Goal: Information Seeking & Learning: Check status

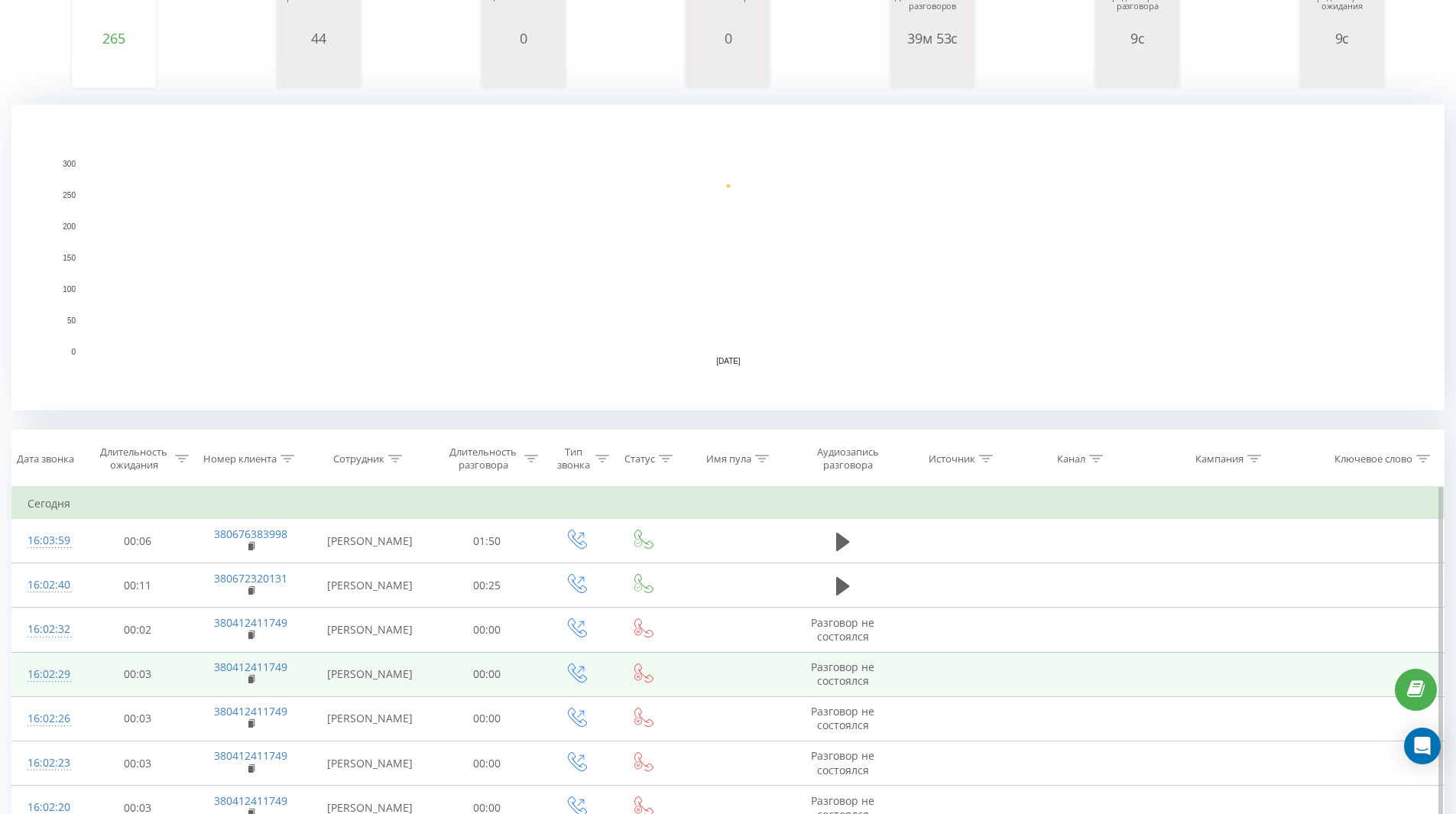
scroll to position [34, 0]
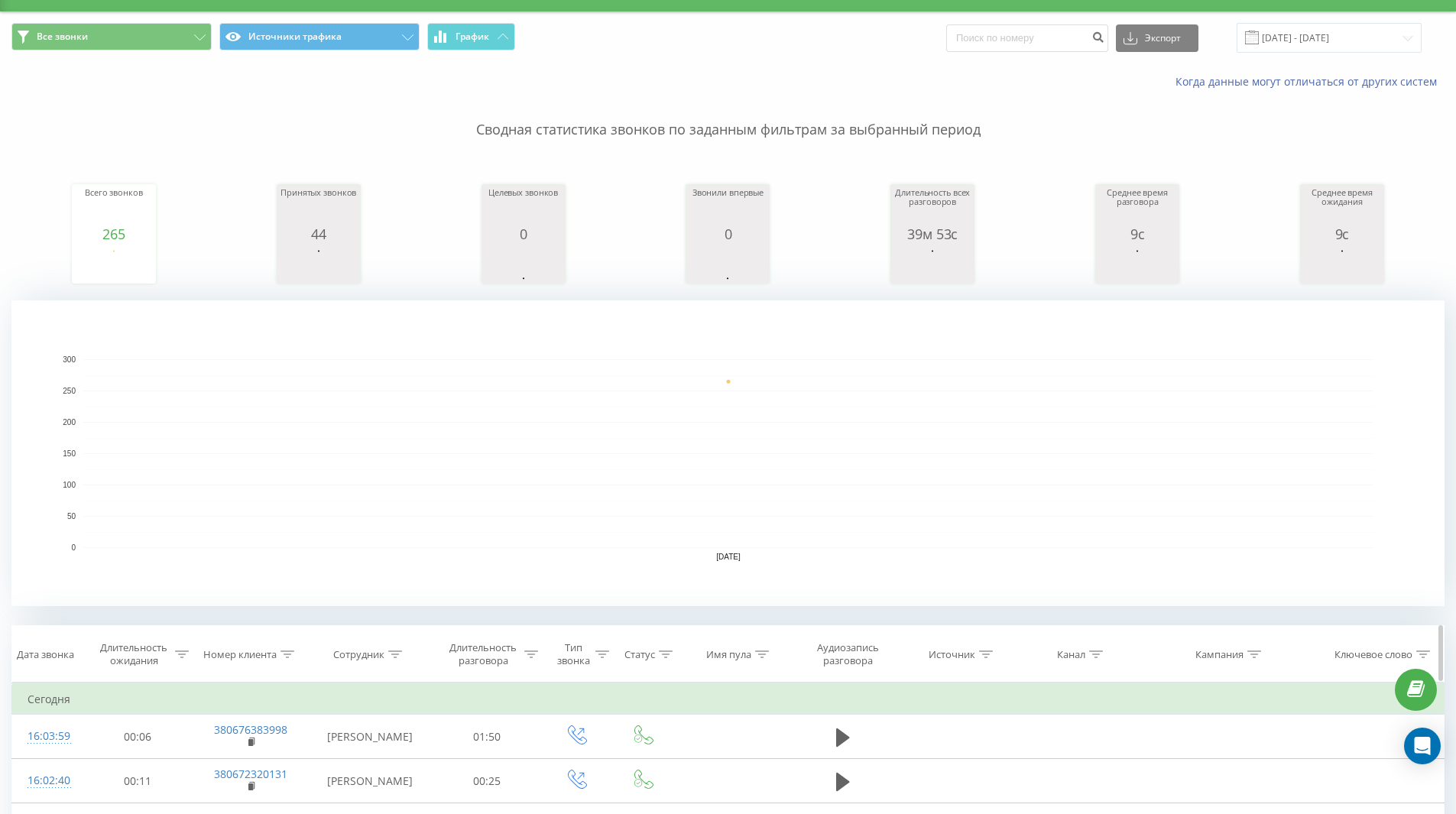
click at [654, 653] on div "Статус" at bounding box center [639, 654] width 30 height 13
click at [688, 765] on div "Введите значение" at bounding box center [644, 765] width 135 height 29
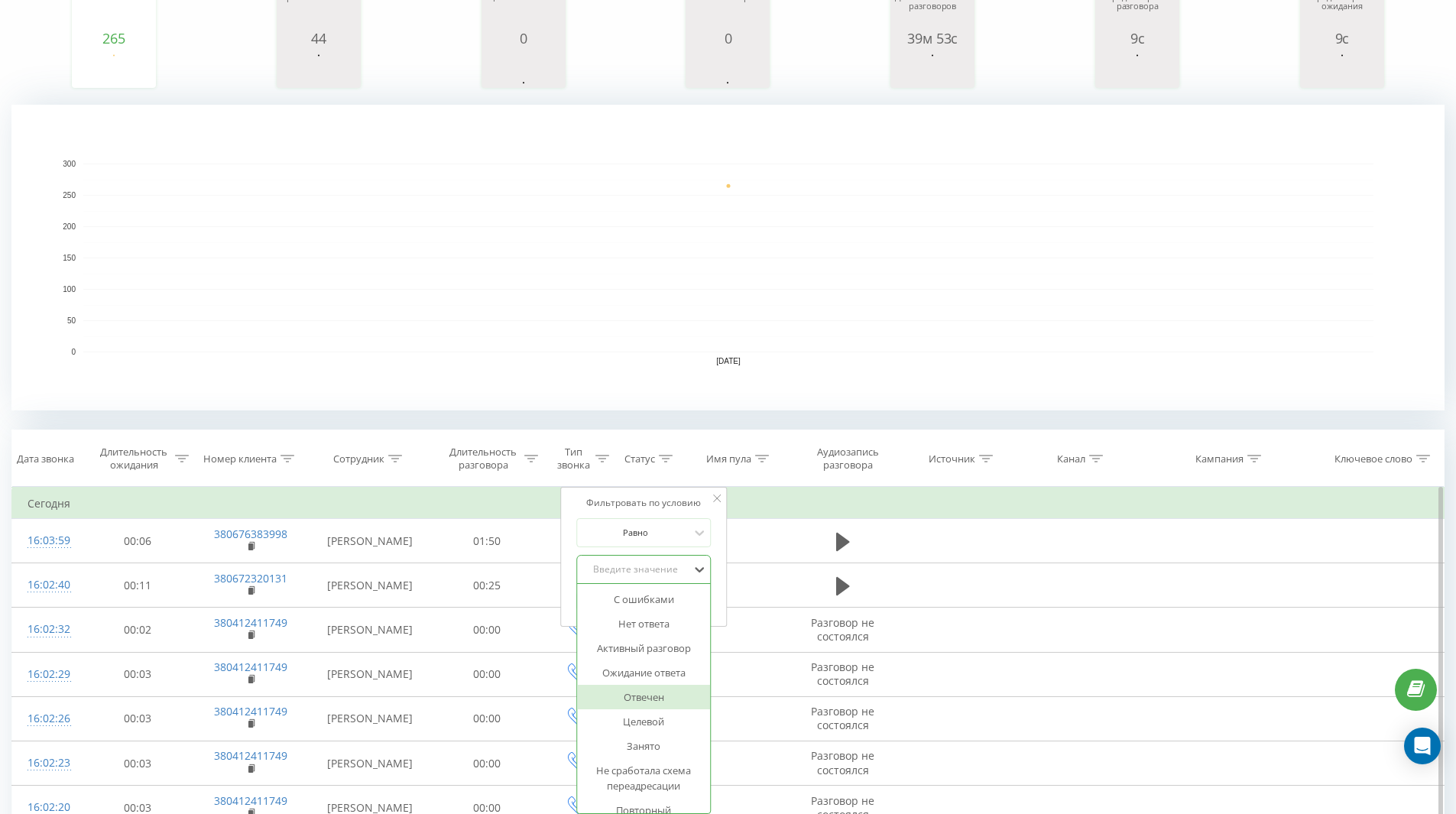
click at [651, 700] on div "Отвечен" at bounding box center [644, 697] width 133 height 25
click at [669, 606] on span "OK" at bounding box center [676, 600] width 43 height 24
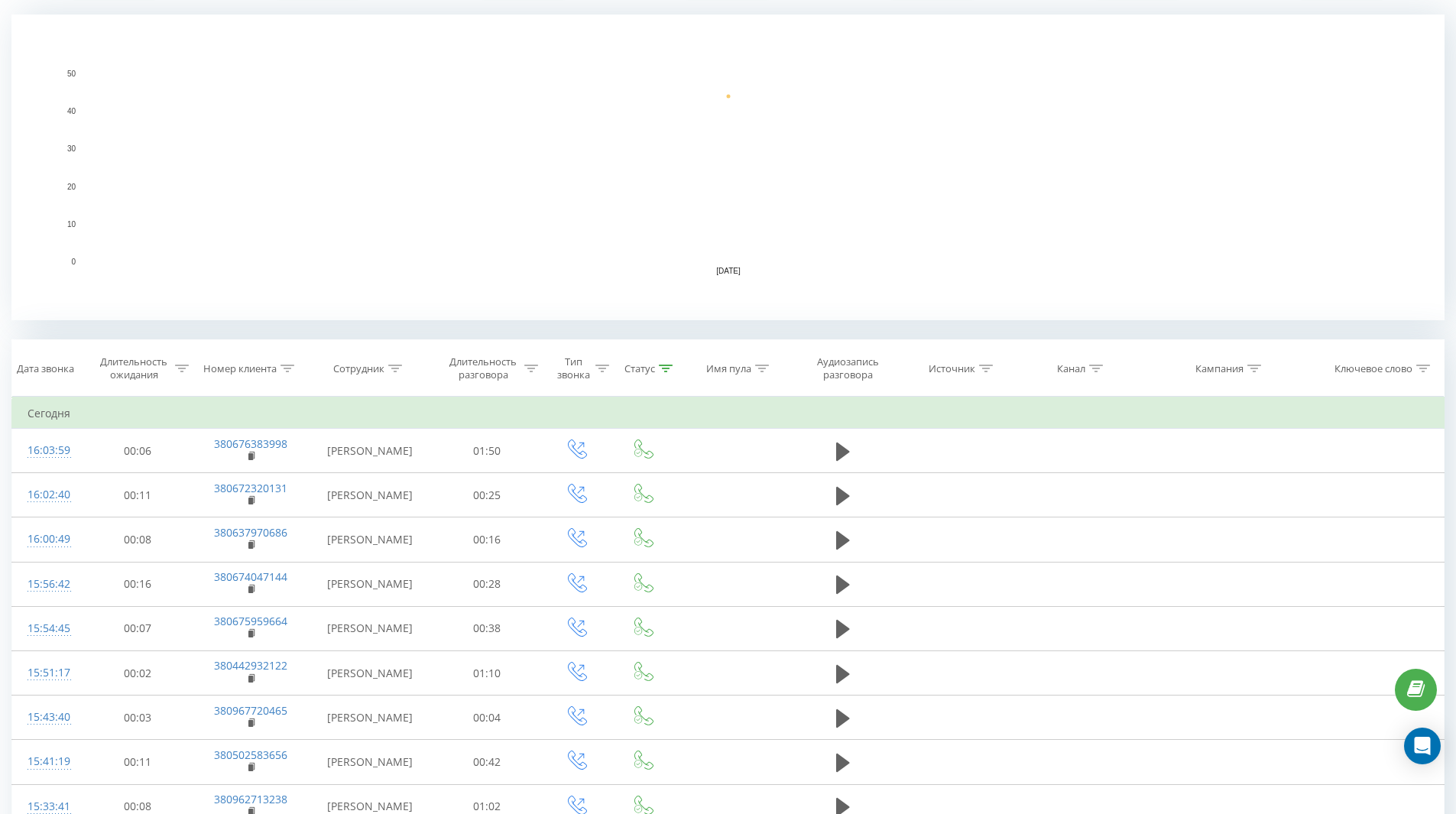
scroll to position [111, 0]
